Goal: Task Accomplishment & Management: Use online tool/utility

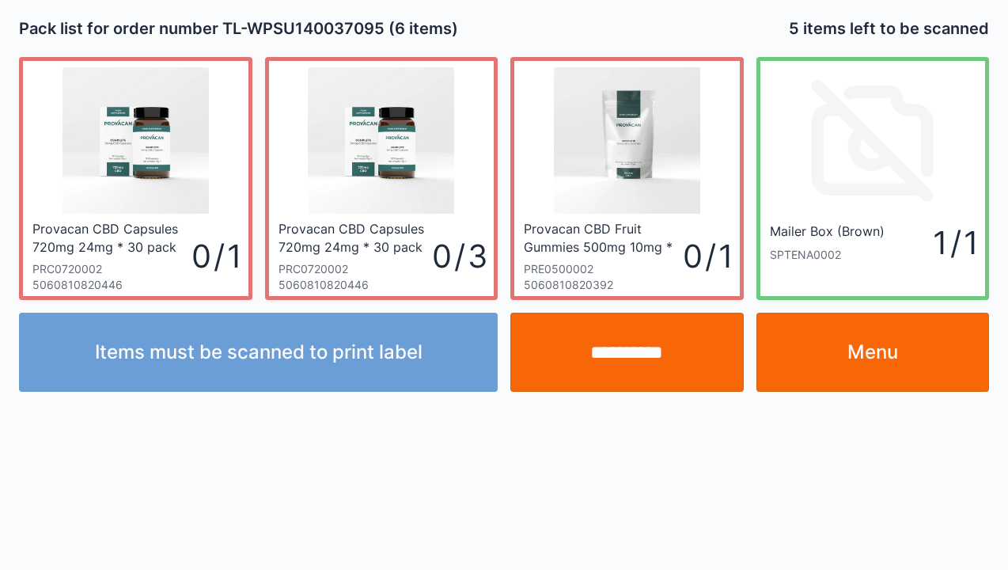
click at [818, 263] on div "Mailer Box (Brown) SPTENA0002 1 / 1" at bounding box center [873, 242] width 207 height 45
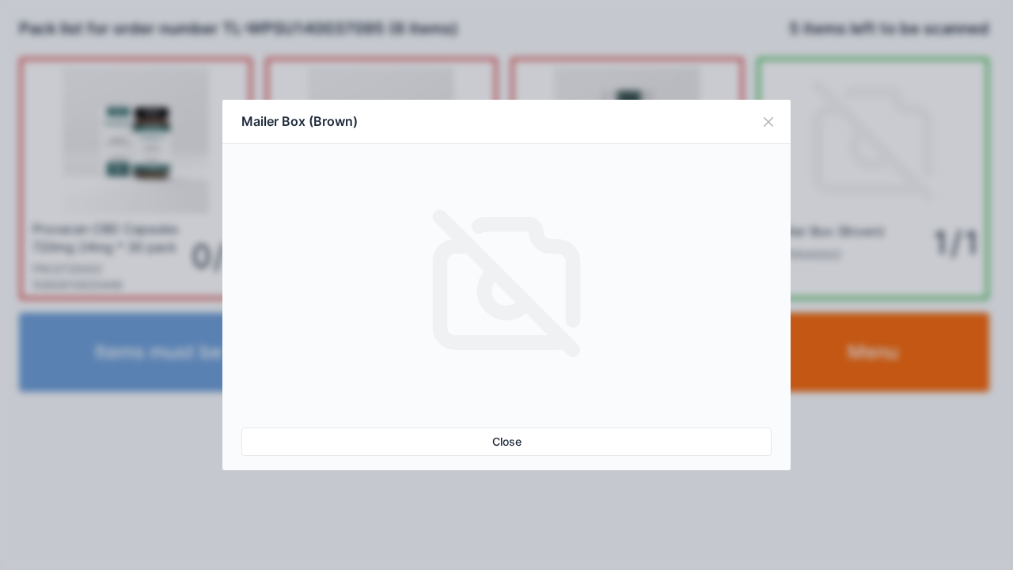
click at [492, 437] on link "Close" at bounding box center [506, 441] width 530 height 28
